Goal: Task Accomplishment & Management: Manage account settings

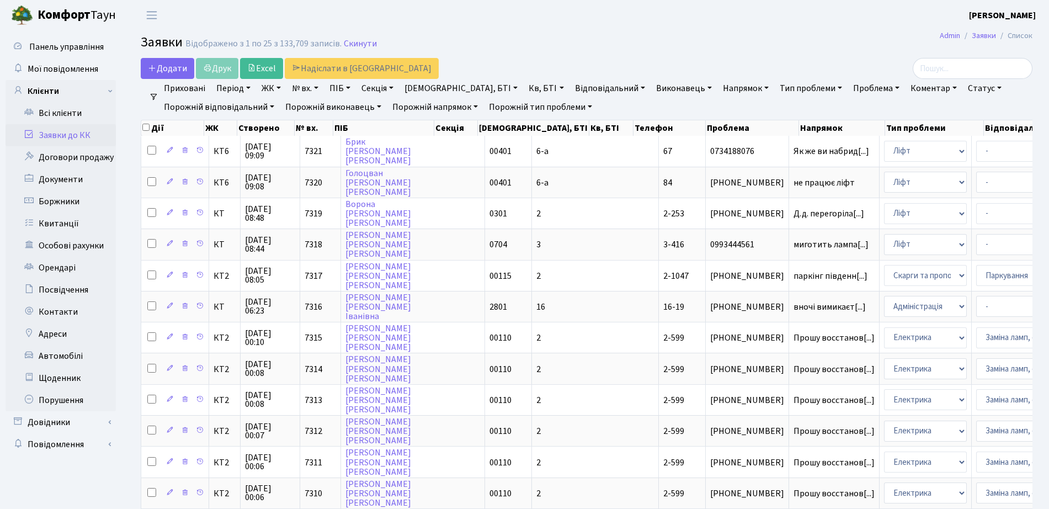
select select "25"
click at [80, 118] on link "Всі клієнти" at bounding box center [61, 113] width 110 height 22
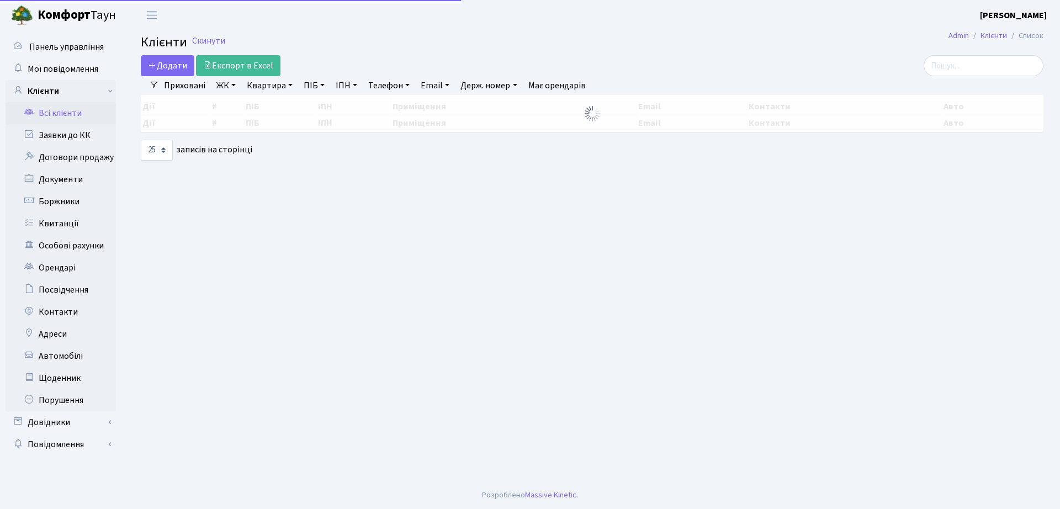
select select "25"
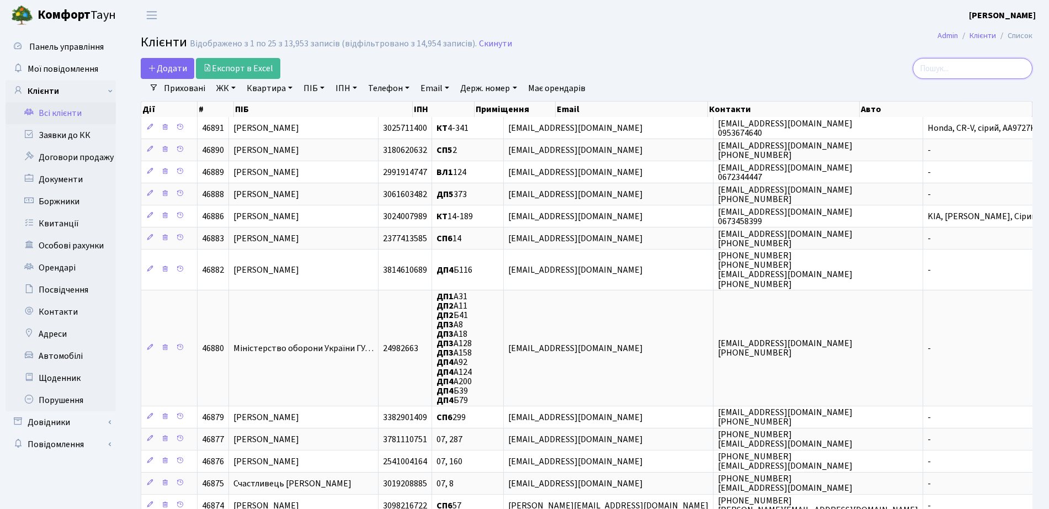
click at [965, 75] on input "search" at bounding box center [973, 68] width 120 height 21
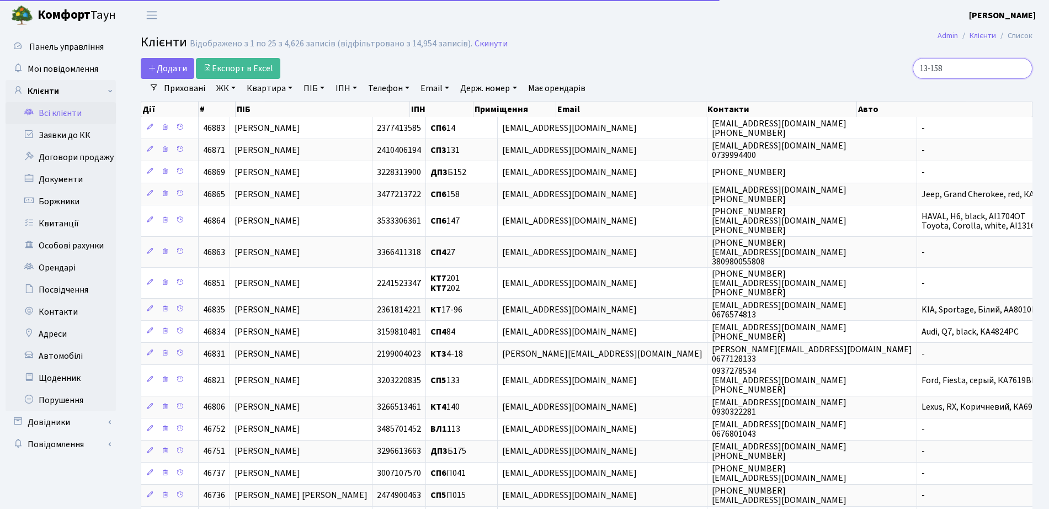
type input "13-158"
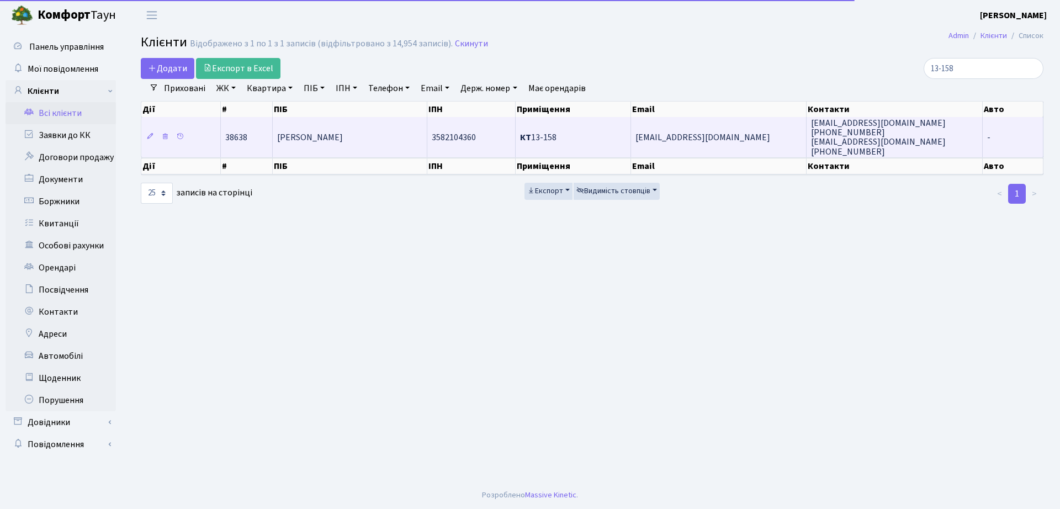
click at [321, 132] on span "Возна Даша Сергіївна" at bounding box center [310, 137] width 66 height 12
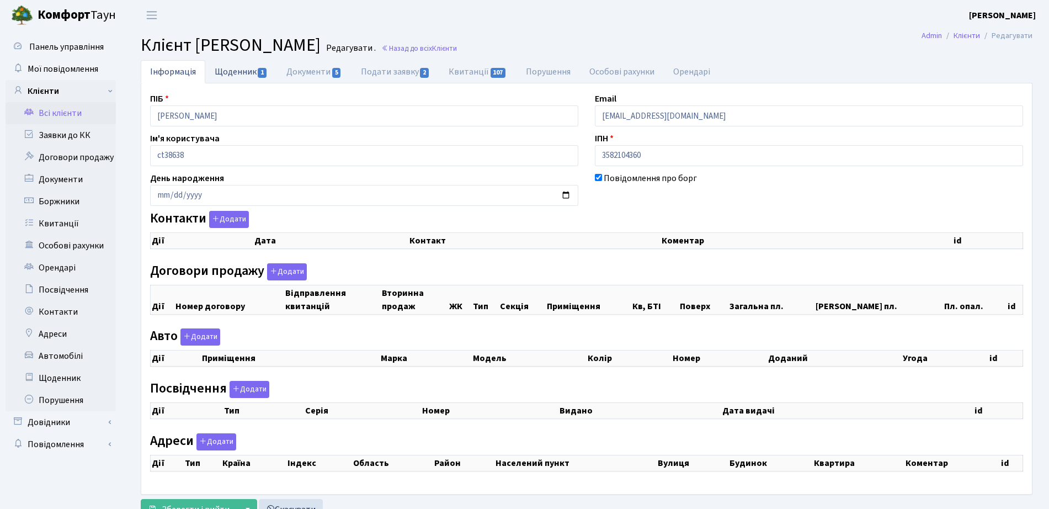
checkbox input "true"
select select "25"
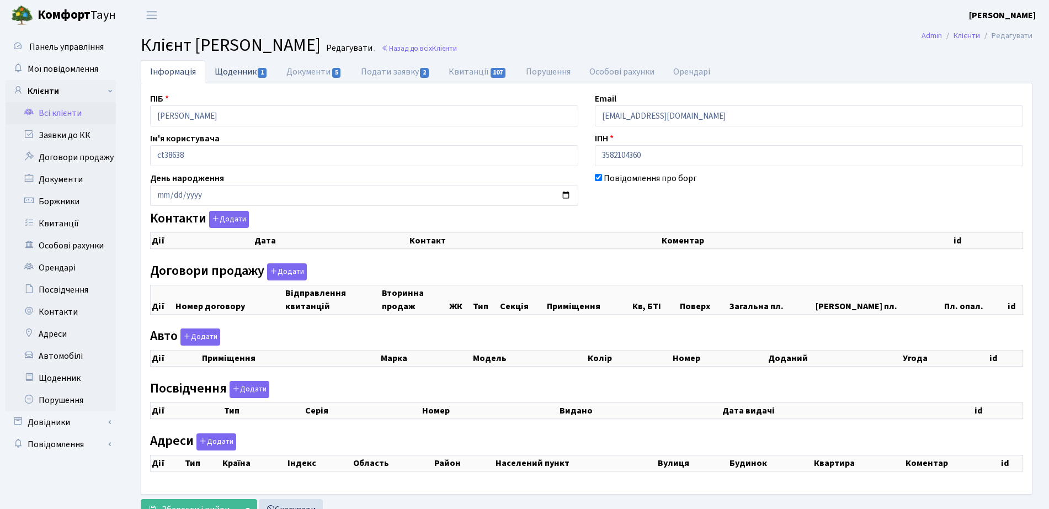
select select "25"
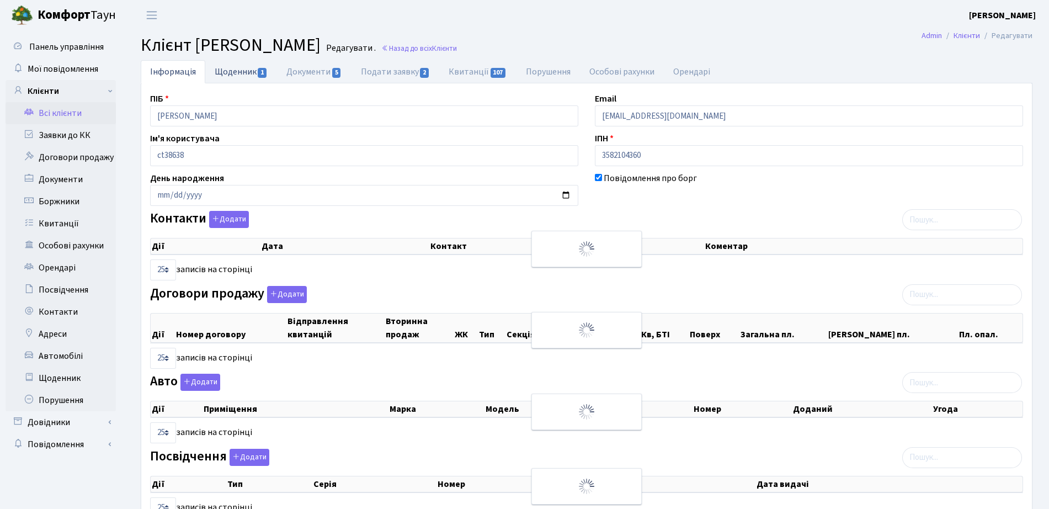
click at [242, 72] on link "Щоденник 1" at bounding box center [241, 71] width 72 height 23
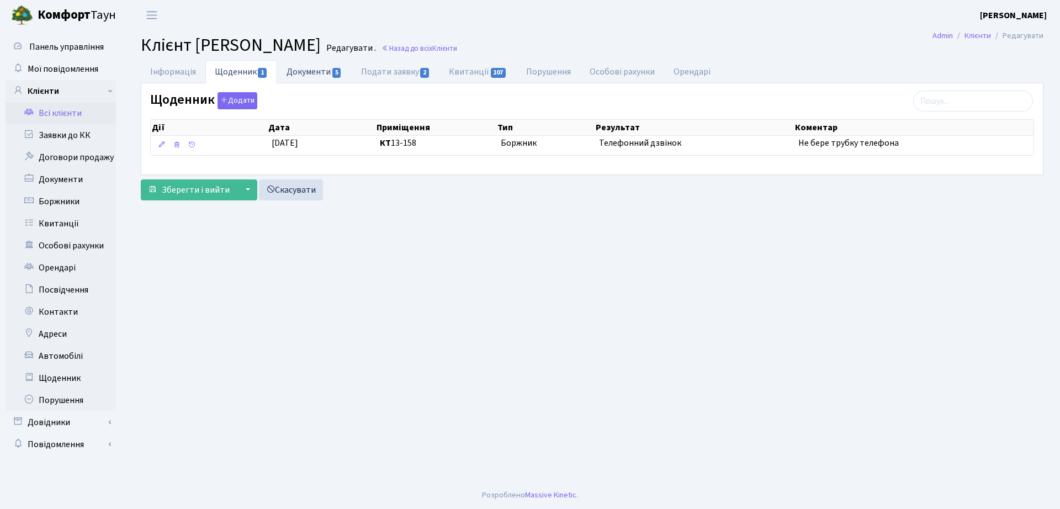
click at [317, 76] on link "Документи 5" at bounding box center [314, 71] width 74 height 23
